Goal: Transaction & Acquisition: Purchase product/service

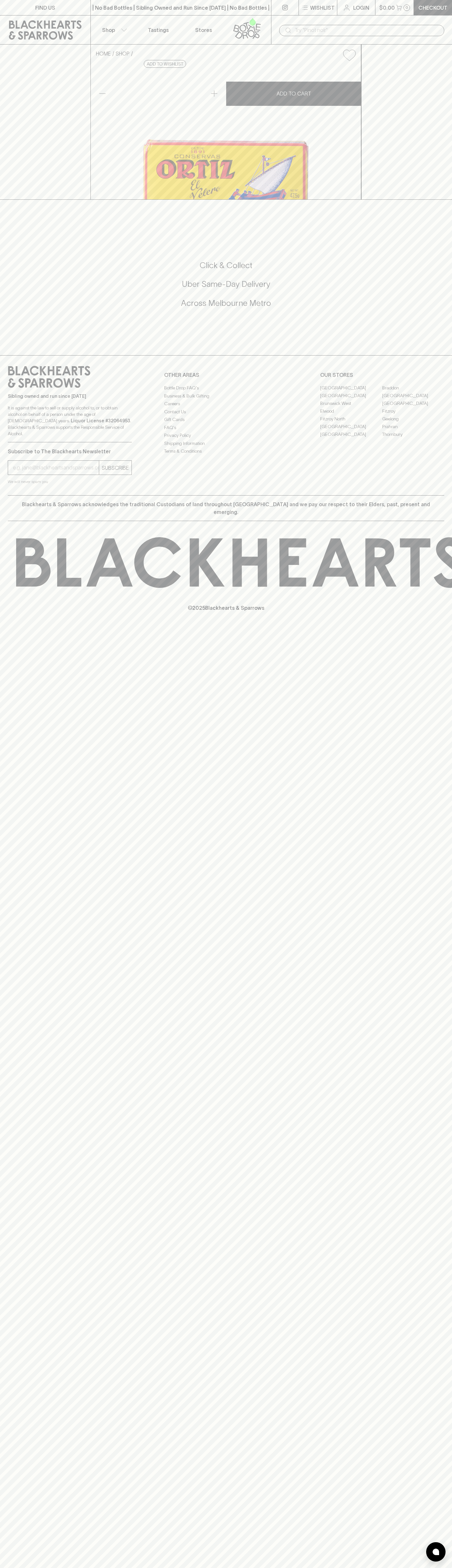
click at [236, 0] on div "| No Bad Bottles | Sibling Owned and Run Since [DATE] | No Bad Bottles | Siblin…" at bounding box center [180, 7] width 181 height 15
click at [436, 200] on div "HOME SHOP [PERSON_NAME] Fillets in Olive Oil $16.50 Add to wishlist No Further …" at bounding box center [226, 122] width 452 height 155
click at [409, 1567] on html "FIND US | No Bad Bottles | Sibling Owned and Run Since [DATE] | No Bad Bottles …" at bounding box center [226, 784] width 452 height 1568
click at [2, 796] on div "FIND US | No Bad Bottles | Sibling Owned and Run Since 2006 | No Bad Bottles | …" at bounding box center [226, 784] width 452 height 1568
